Goal: Contribute content: Contribute content

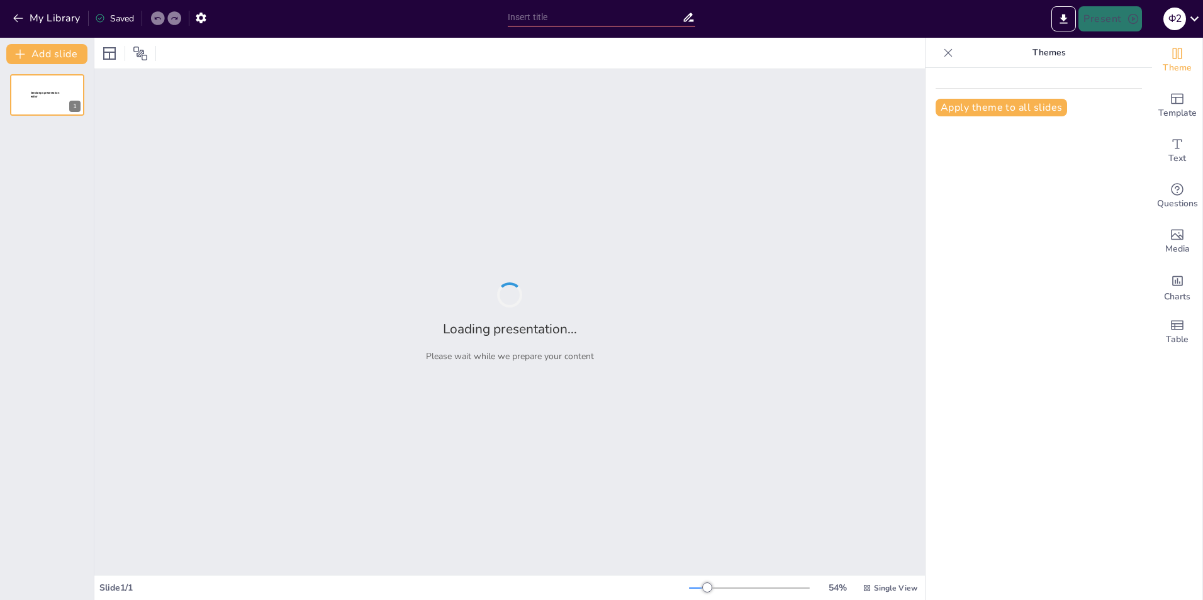
type input "Анализ экологического состояния реки Волги в [GEOGRAPHIC_DATA]: проблемы и реше…"
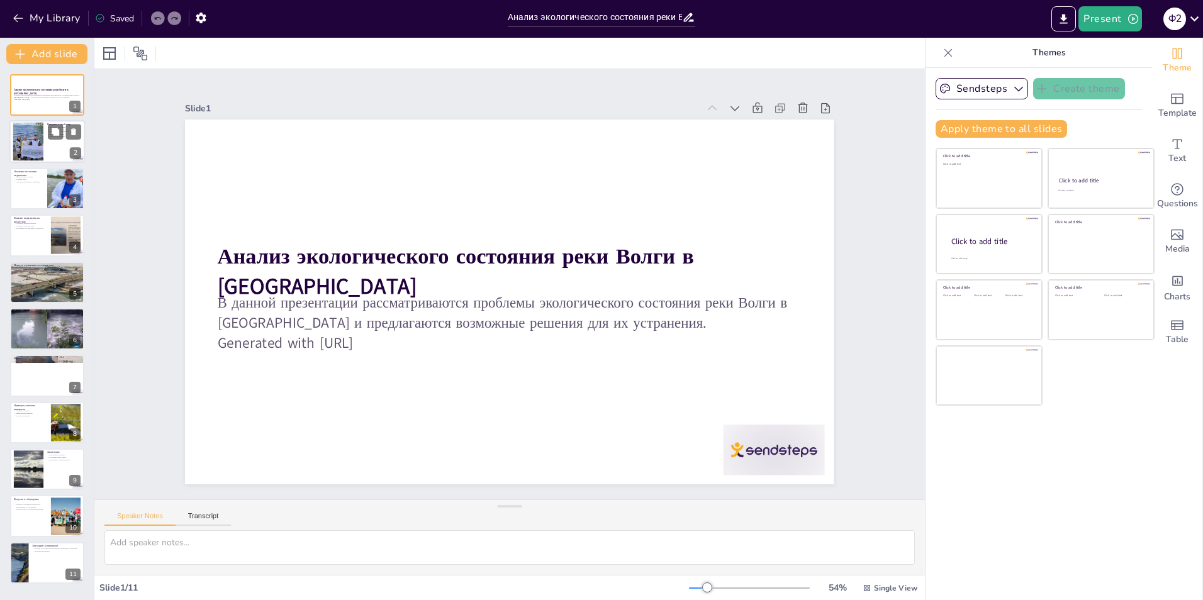
click at [28, 143] on div at bounding box center [28, 142] width 72 height 38
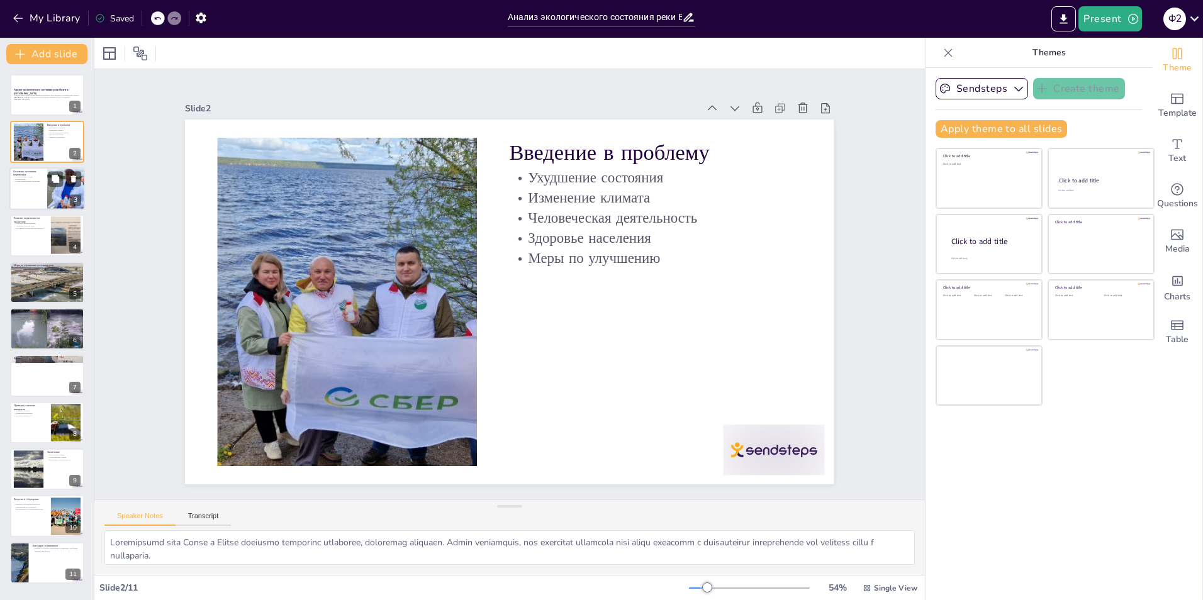
click at [37, 197] on div at bounding box center [46, 188] width 75 height 43
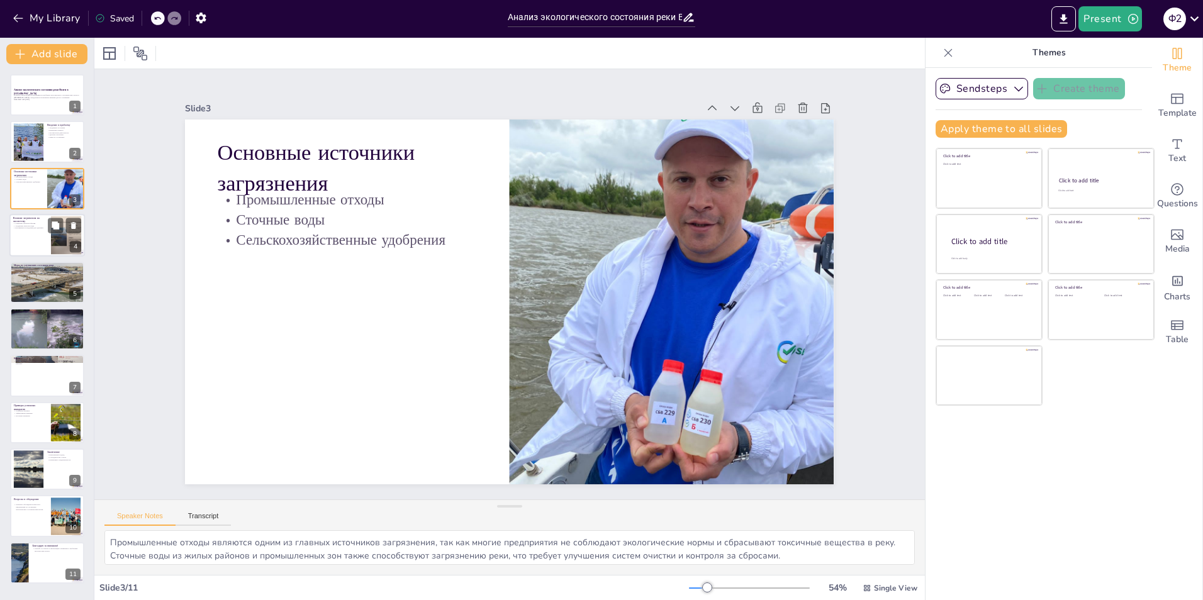
click at [33, 223] on p "Снижение биоразнообразия" at bounding box center [30, 223] width 34 height 3
type textarea "Снижение биоразнообразия в реке приводит к потере видов, что нарушает экосистем…"
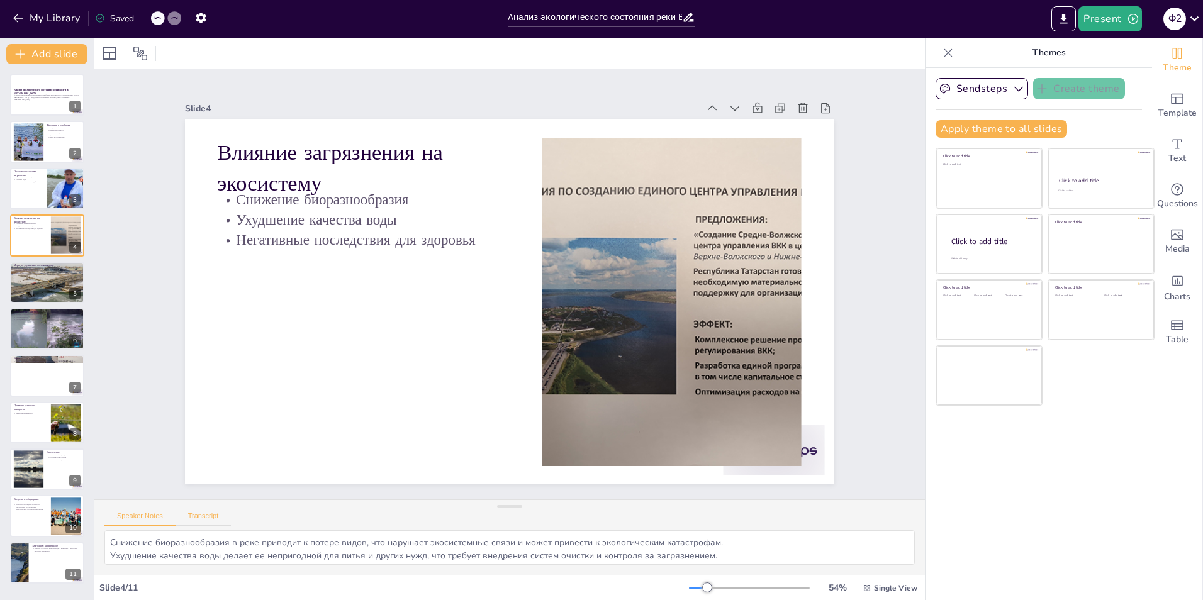
click at [202, 523] on button "Transcript" at bounding box center [204, 519] width 56 height 14
click at [142, 513] on button "Speaker Notes" at bounding box center [139, 519] width 71 height 14
click at [189, 515] on button "Transcript" at bounding box center [204, 519] width 56 height 14
click at [153, 512] on button "Speaker Notes" at bounding box center [139, 519] width 71 height 14
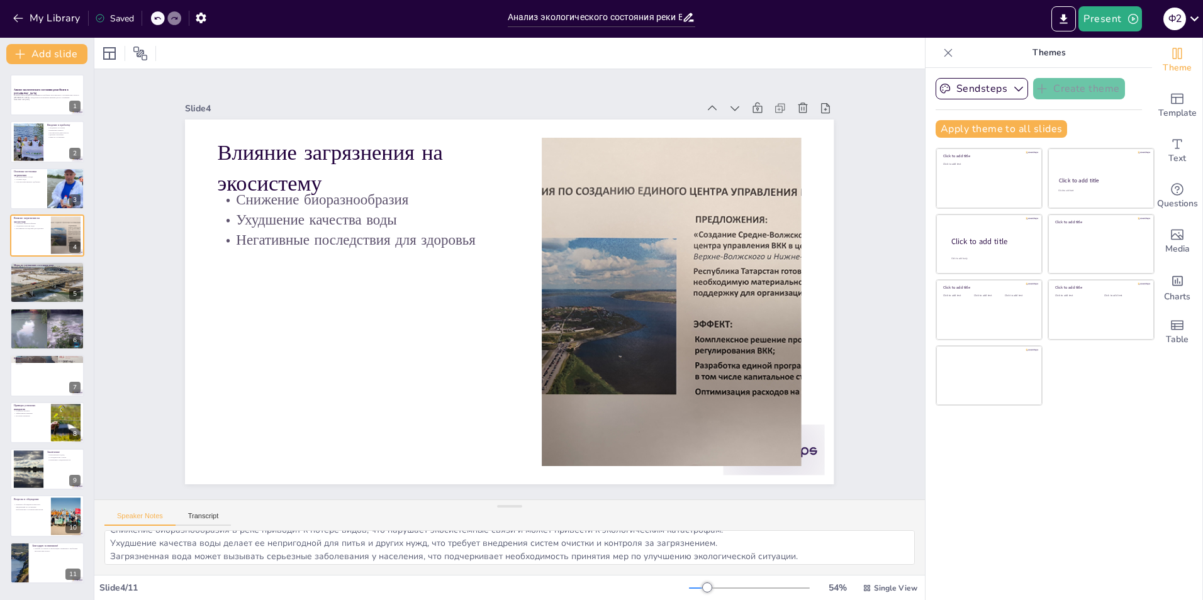
scroll to position [16, 0]
click at [213, 517] on button "Transcript" at bounding box center [204, 519] width 56 height 14
click at [152, 512] on button "Speaker Notes" at bounding box center [139, 519] width 71 height 14
click at [208, 510] on div "Speaker Notes Transcript" at bounding box center [167, 518] width 126 height 16
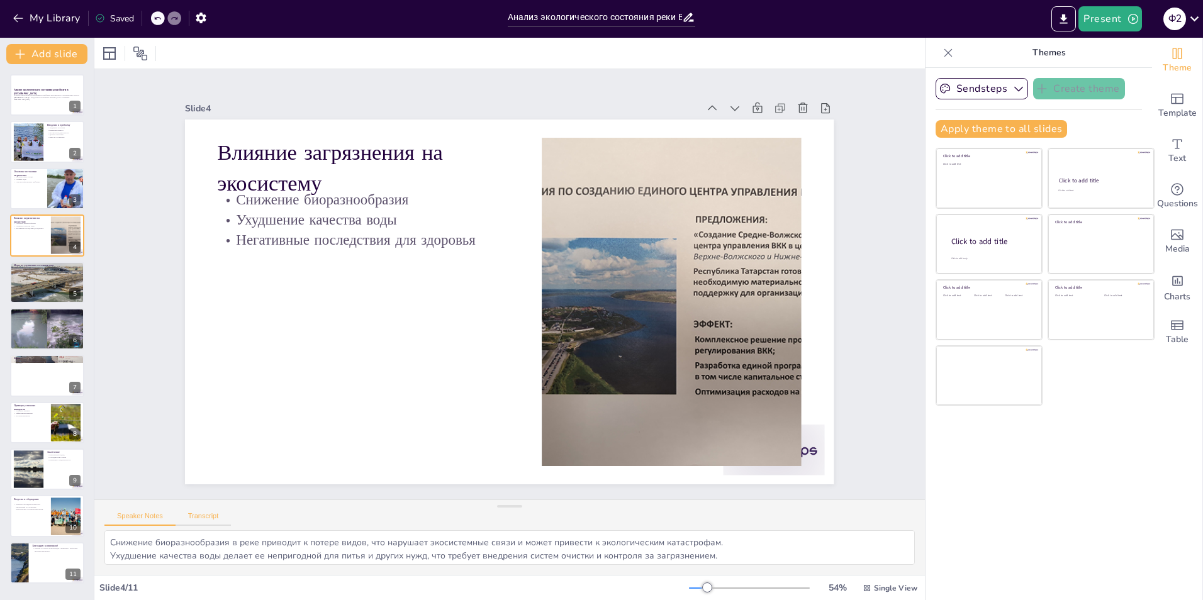
click at [204, 517] on button "Transcript" at bounding box center [204, 519] width 56 height 14
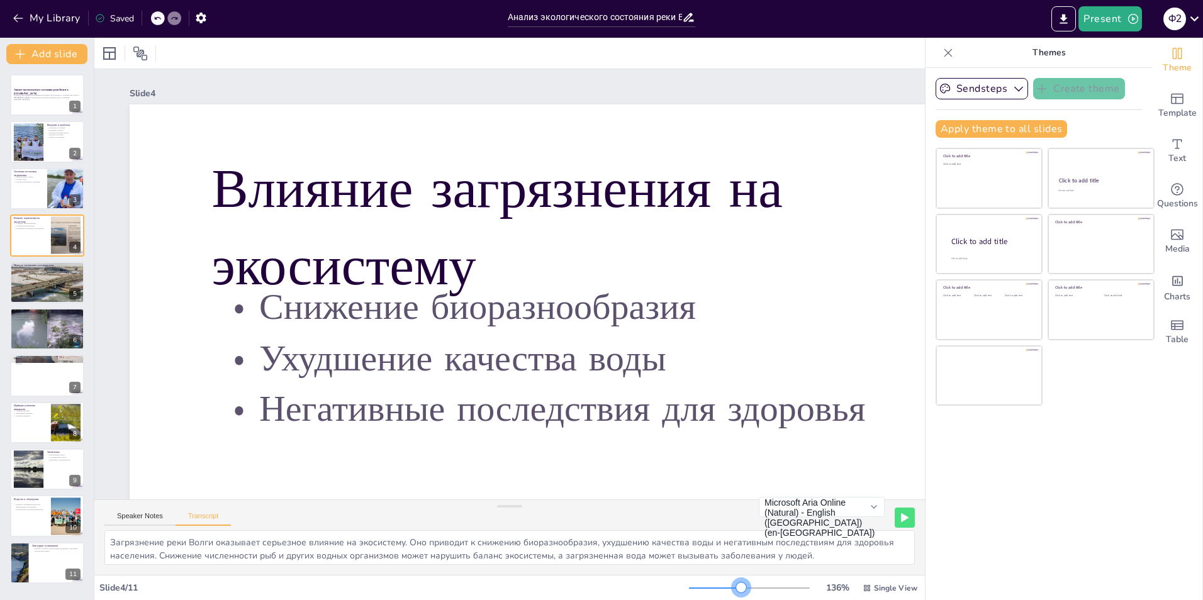
click at [733, 591] on div at bounding box center [749, 588] width 121 height 10
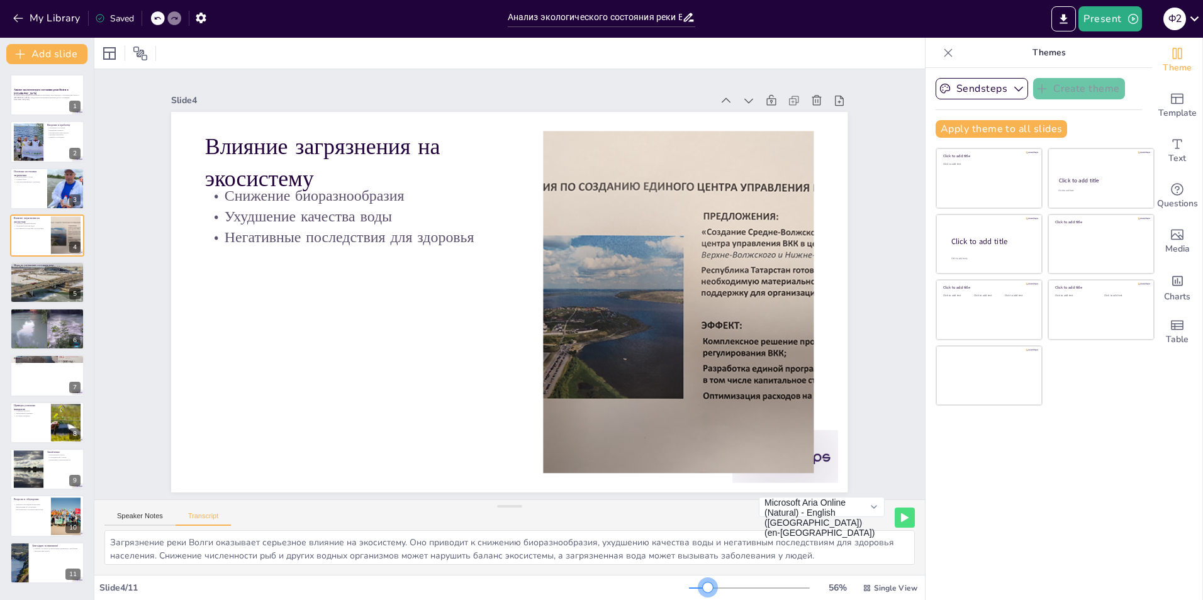
drag, startPoint x: 733, startPoint y: 591, endPoint x: 700, endPoint y: 596, distance: 33.7
click at [700, 596] on div "56 % Single View" at bounding box center [804, 588] width 231 height 20
click at [859, 510] on button "Microsoft Aria Online (Natural) - English ([GEOGRAPHIC_DATA]) (en-[GEOGRAPHIC_D…" at bounding box center [822, 507] width 126 height 20
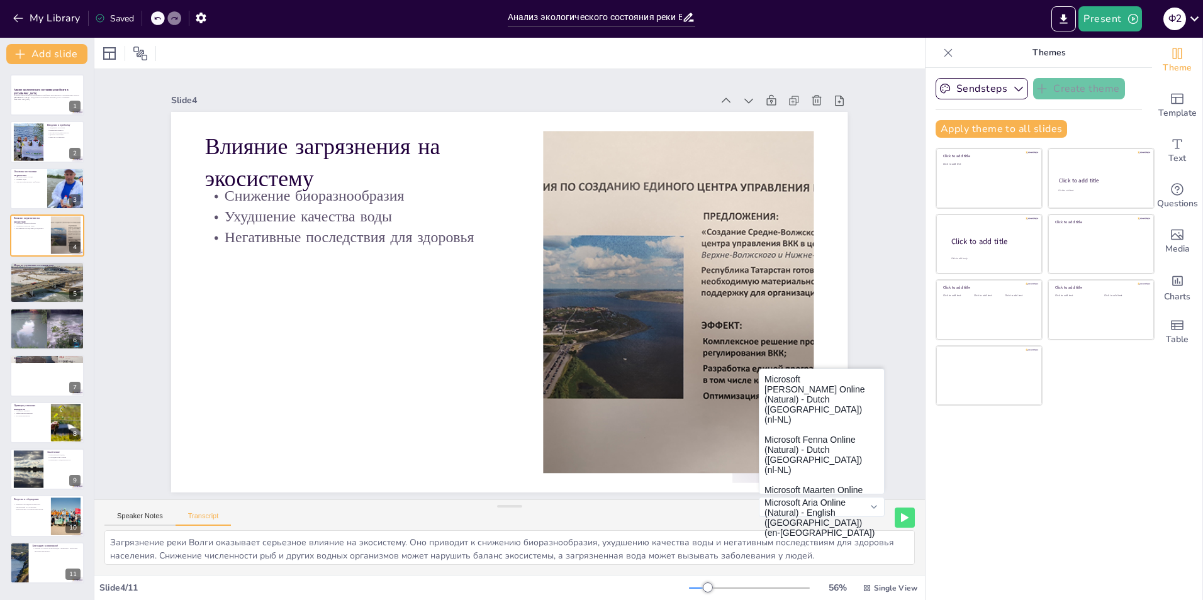
click at [1031, 505] on div "Sendsteps Create theme Apply theme to all slides Click to add title Click to ad…" at bounding box center [1038, 334] width 226 height 532
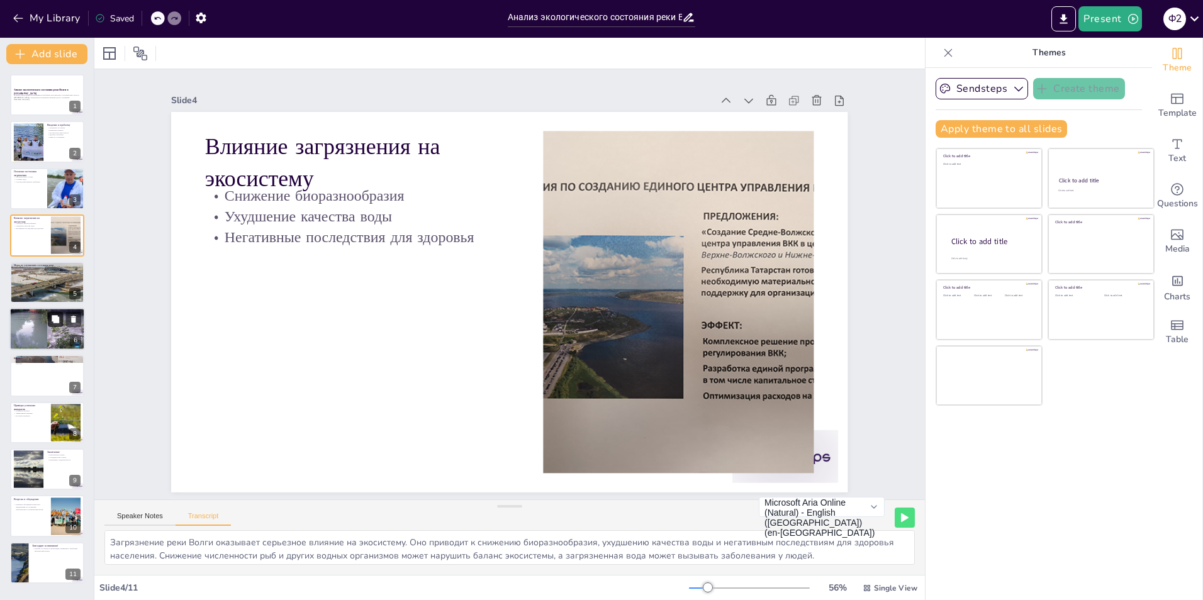
click at [60, 321] on button at bounding box center [55, 318] width 15 height 15
type textarea "Местные власти играют важную роль в разработке и реализации экологических прогр…"
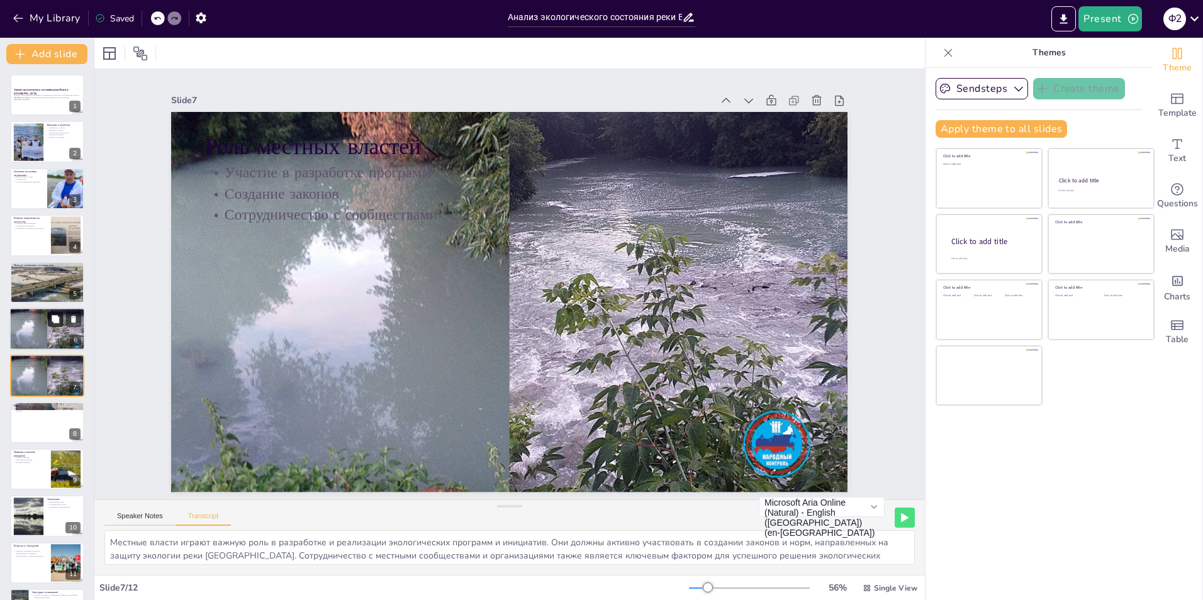
scroll to position [41, 0]
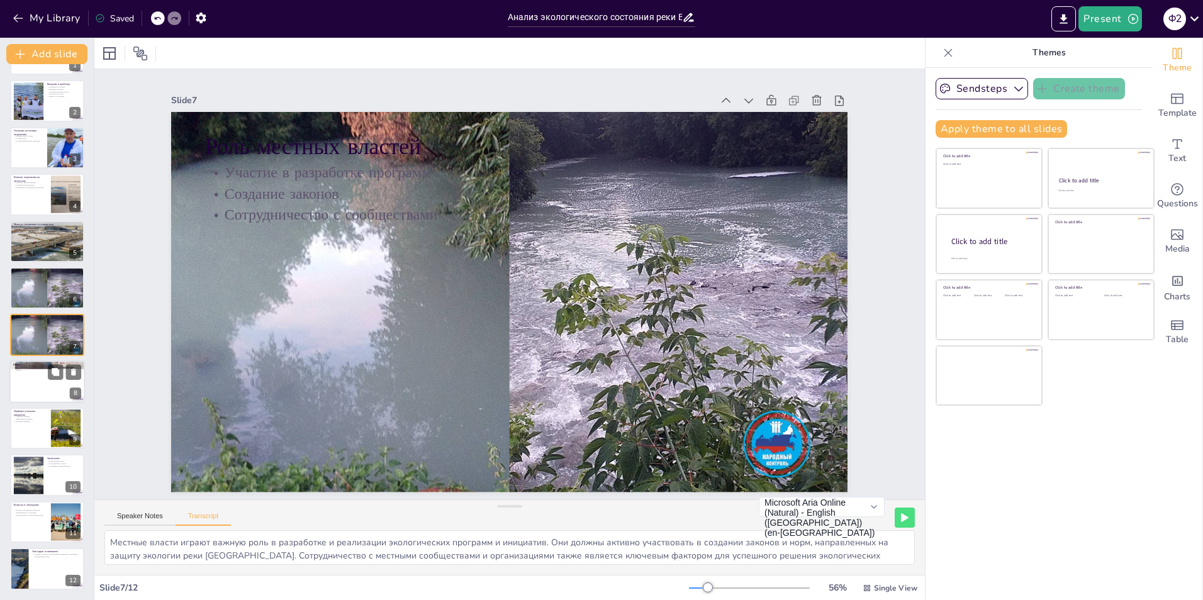
click at [34, 398] on div at bounding box center [46, 381] width 75 height 43
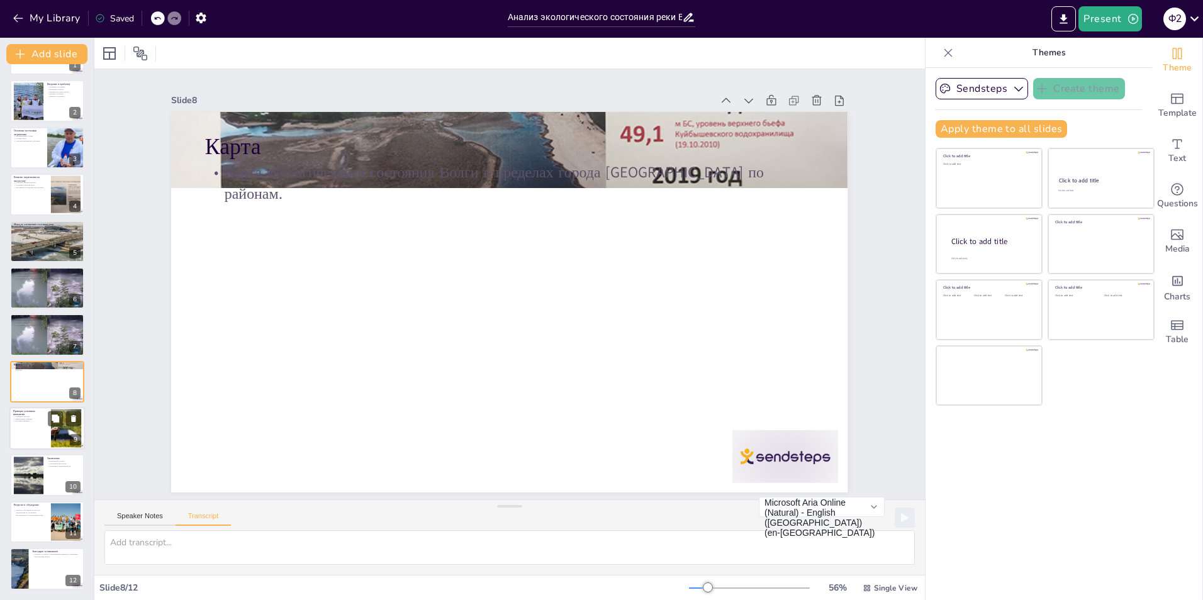
click at [50, 432] on div at bounding box center [46, 428] width 75 height 43
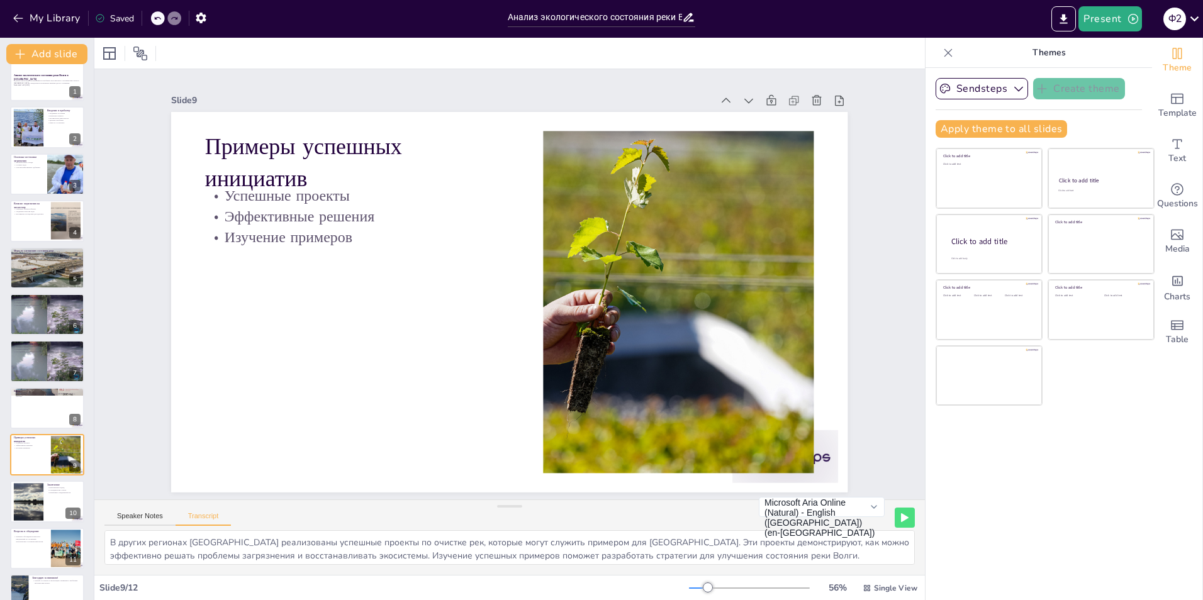
scroll to position [0, 0]
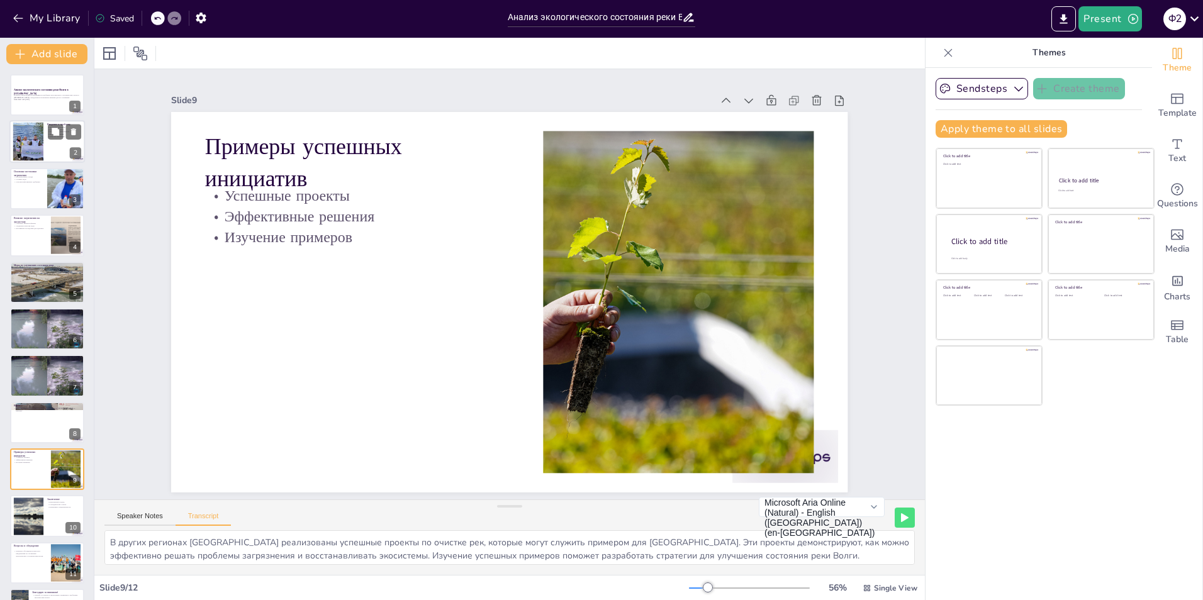
click at [37, 139] on div at bounding box center [28, 142] width 72 height 38
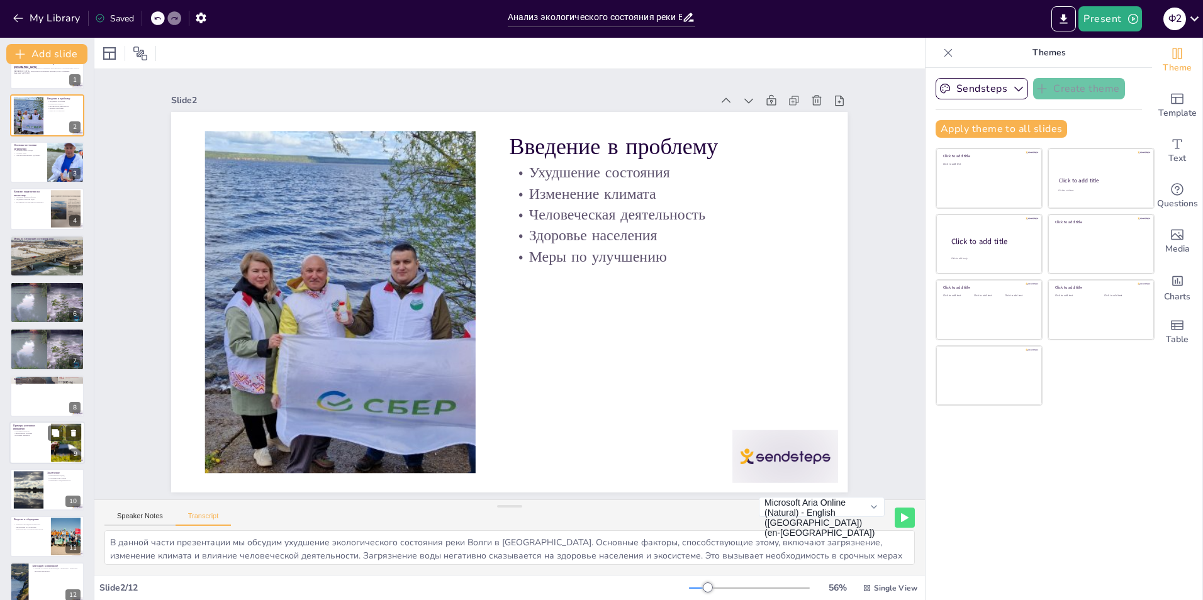
scroll to position [41, 0]
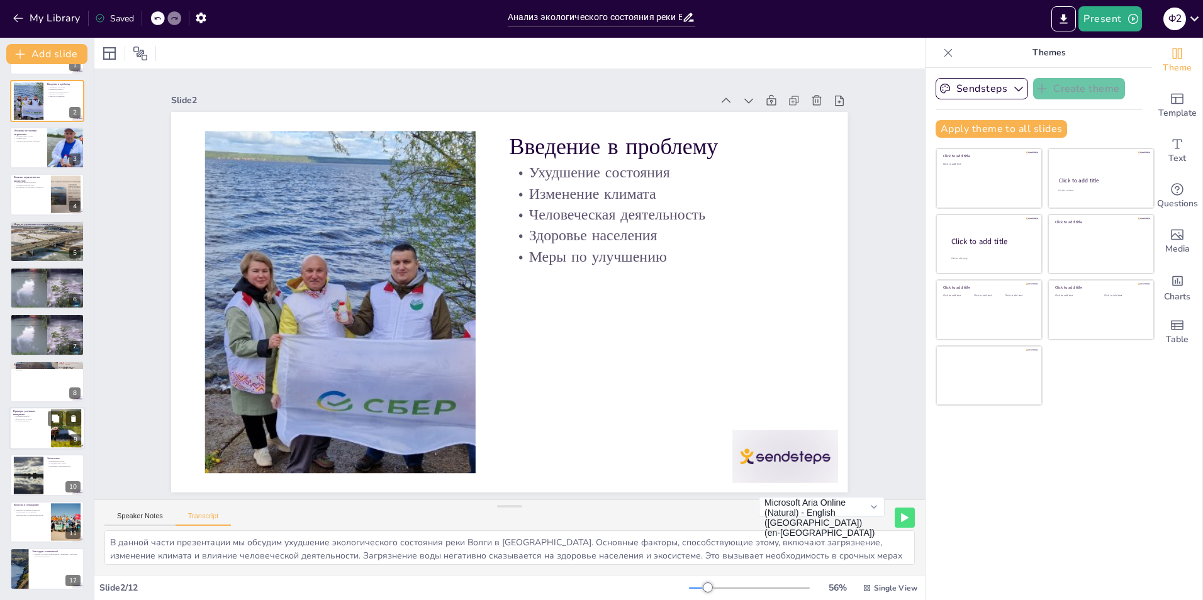
click at [32, 411] on p "Примеры успешных инициатив" at bounding box center [30, 413] width 34 height 7
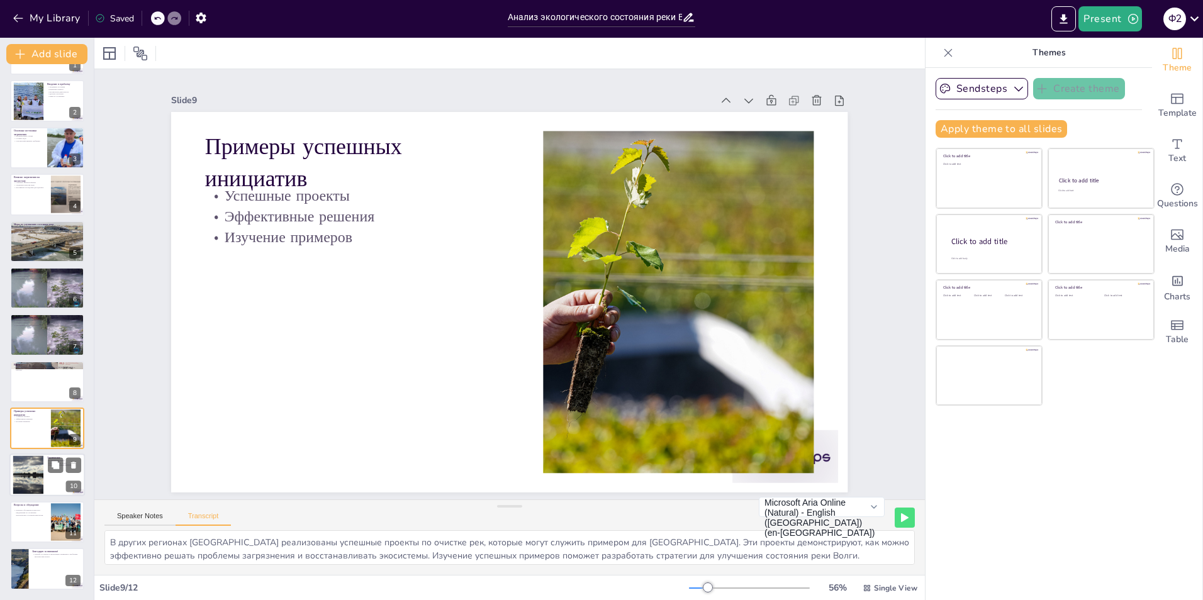
click at [44, 478] on div at bounding box center [46, 475] width 75 height 43
type textarea "Необходим комплексный подход для решения проблем экологии реки Волги, включая с…"
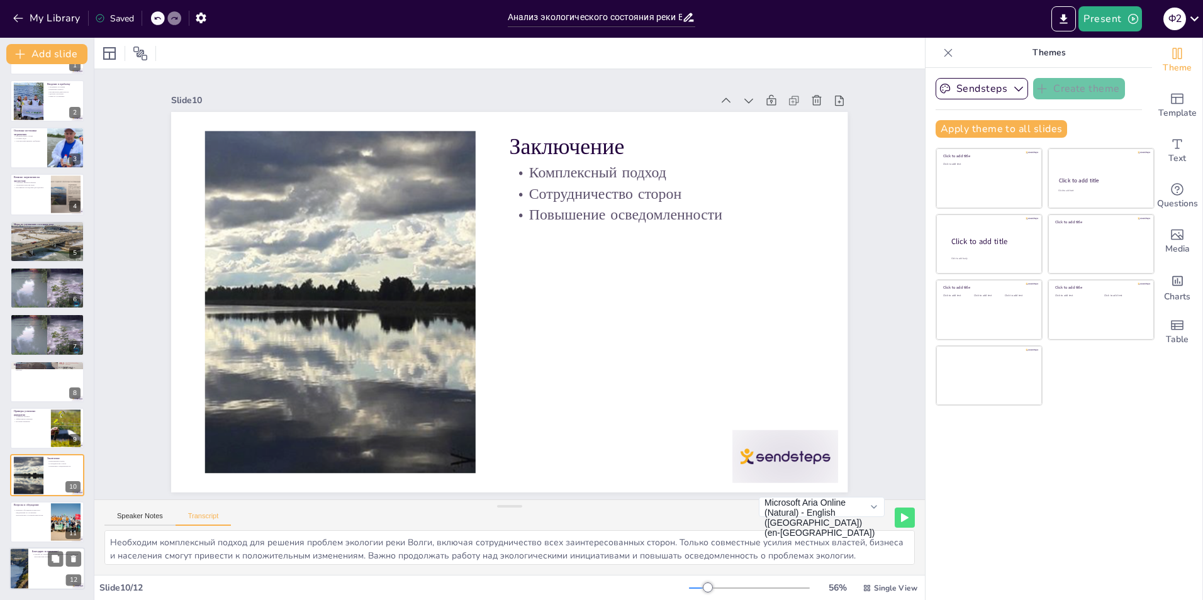
click at [42, 564] on div at bounding box center [46, 568] width 75 height 43
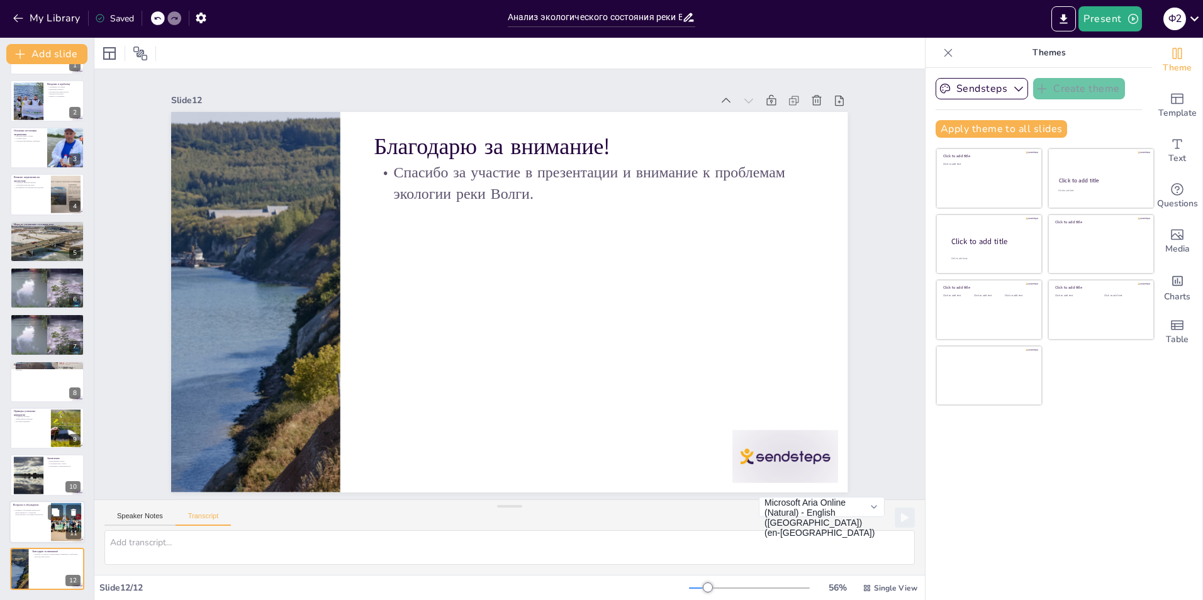
click at [38, 532] on div at bounding box center [46, 522] width 75 height 43
